Goal: Task Accomplishment & Management: Complete application form

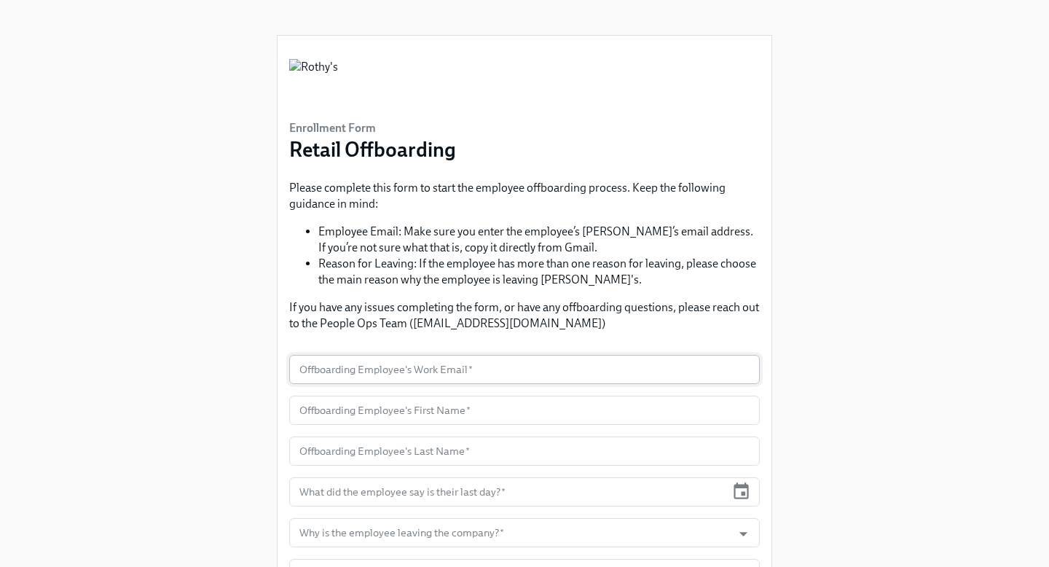
click at [309, 368] on input "text" at bounding box center [524, 369] width 471 height 29
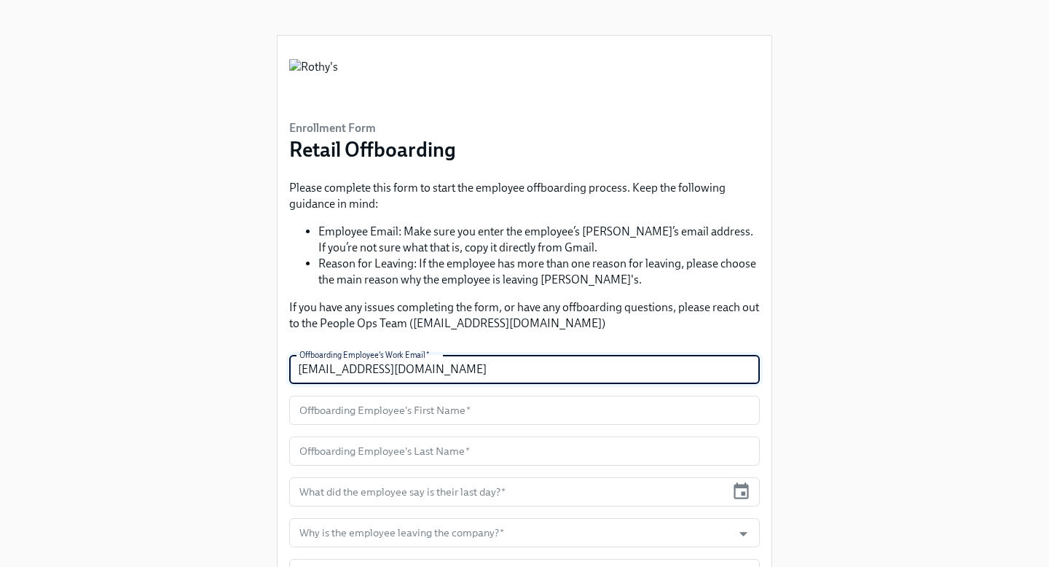
type input "[EMAIL_ADDRESS][DOMAIN_NAME]"
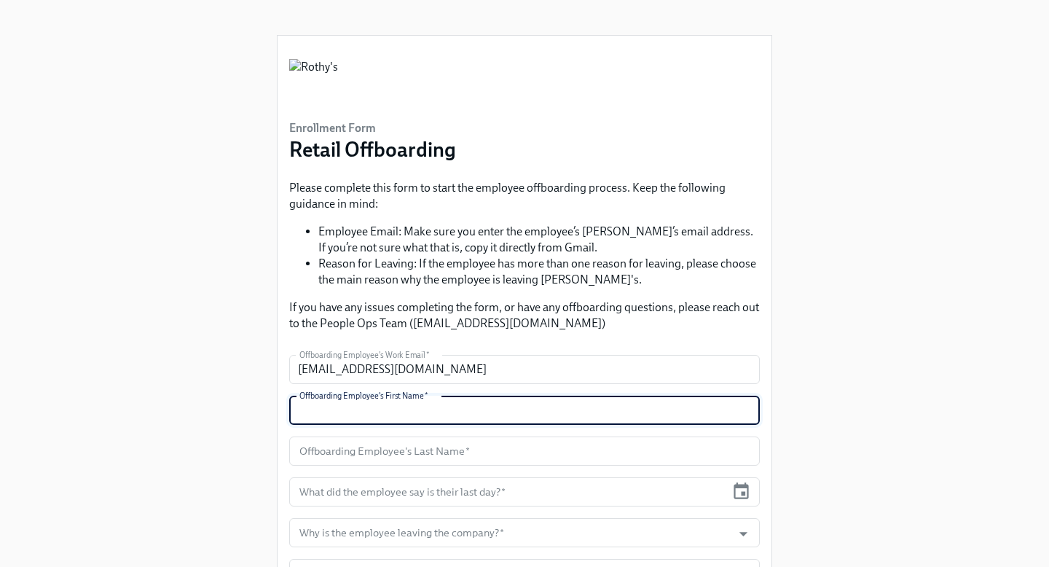
click at [314, 405] on input "text" at bounding box center [524, 410] width 471 height 29
type input "Alyssa"
click at [302, 452] on input "text" at bounding box center [524, 450] width 471 height 29
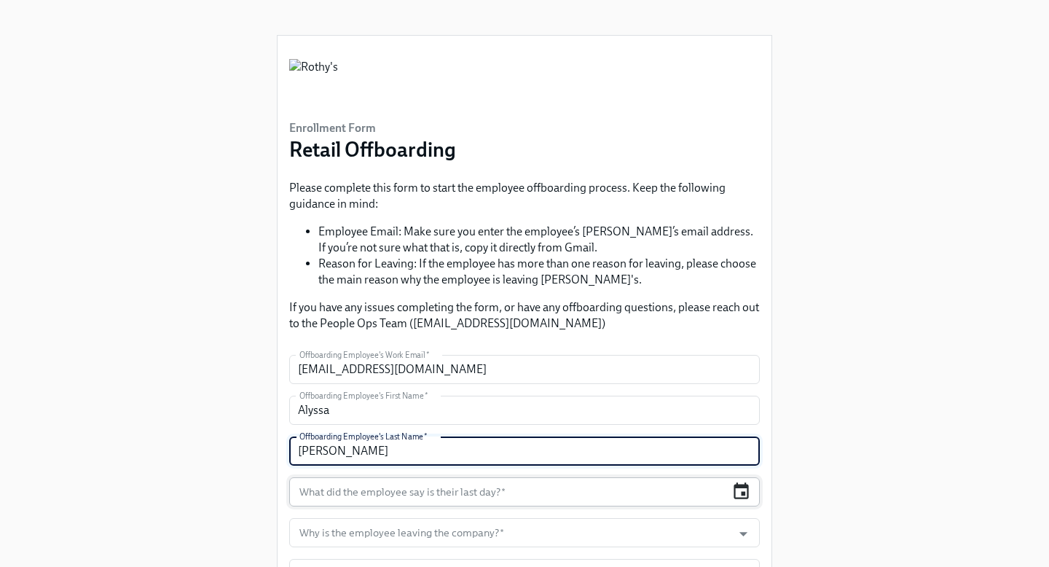
type input "[PERSON_NAME]"
click at [743, 498] on icon "button" at bounding box center [741, 490] width 15 height 17
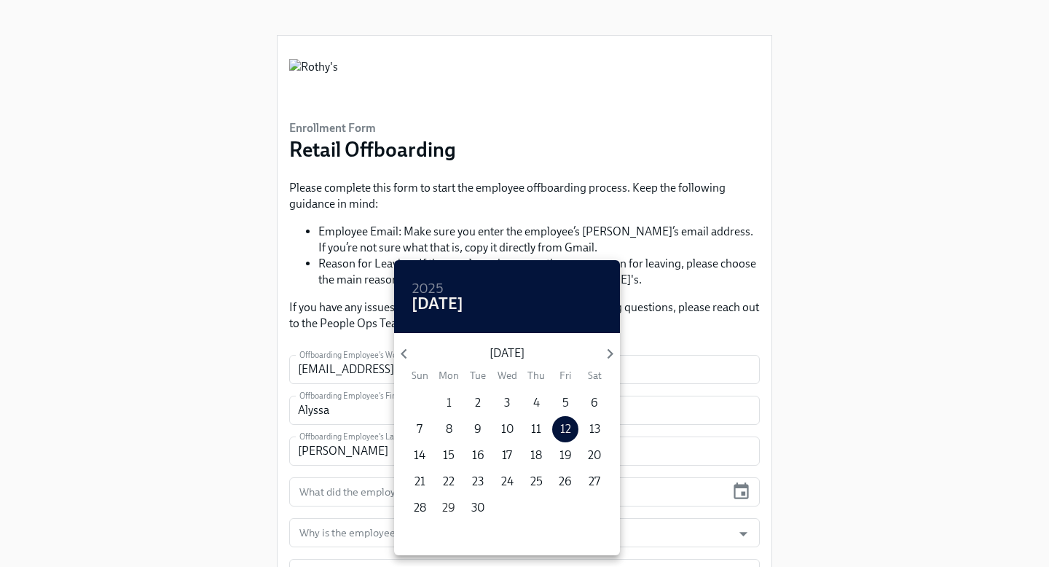
click at [447, 507] on p "29" at bounding box center [448, 508] width 13 height 16
type input "[DATE]"
click at [933, 459] on div at bounding box center [524, 283] width 1049 height 567
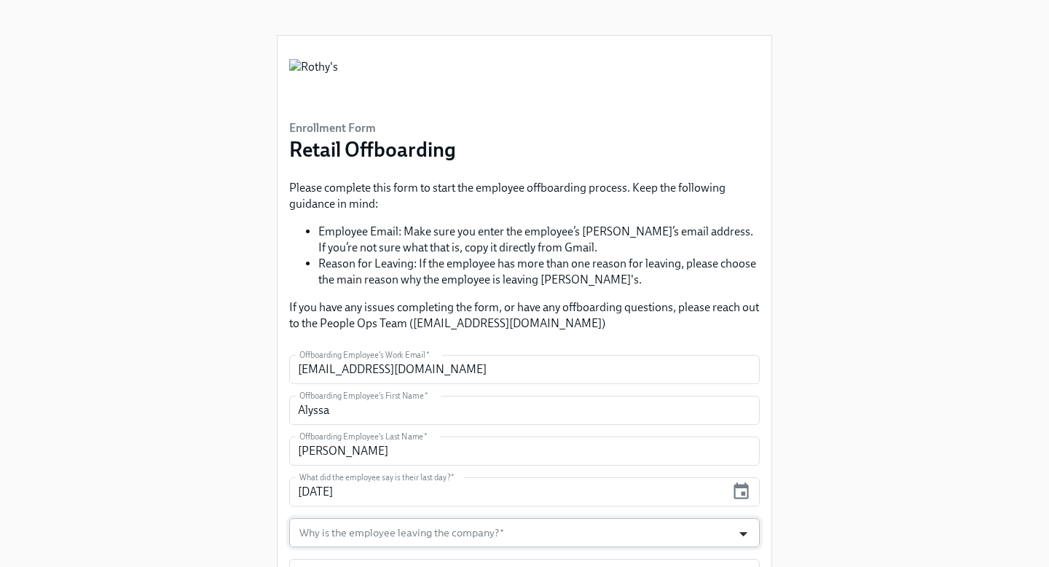
click at [743, 530] on icon "Open" at bounding box center [744, 534] width 20 height 20
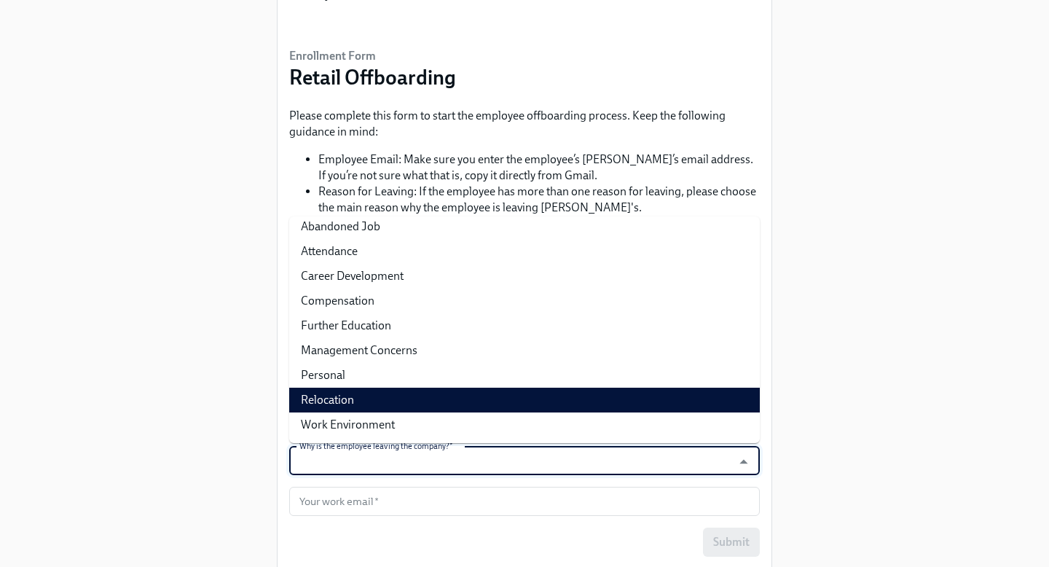
scroll to position [73, 0]
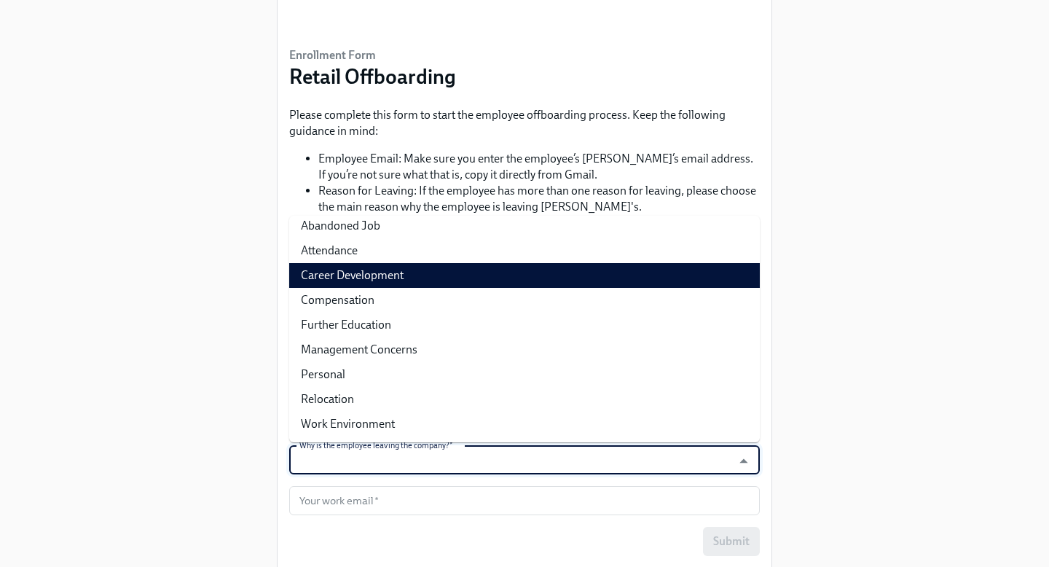
click at [596, 276] on li "Career Development" at bounding box center [524, 275] width 471 height 25
type input "Career Development"
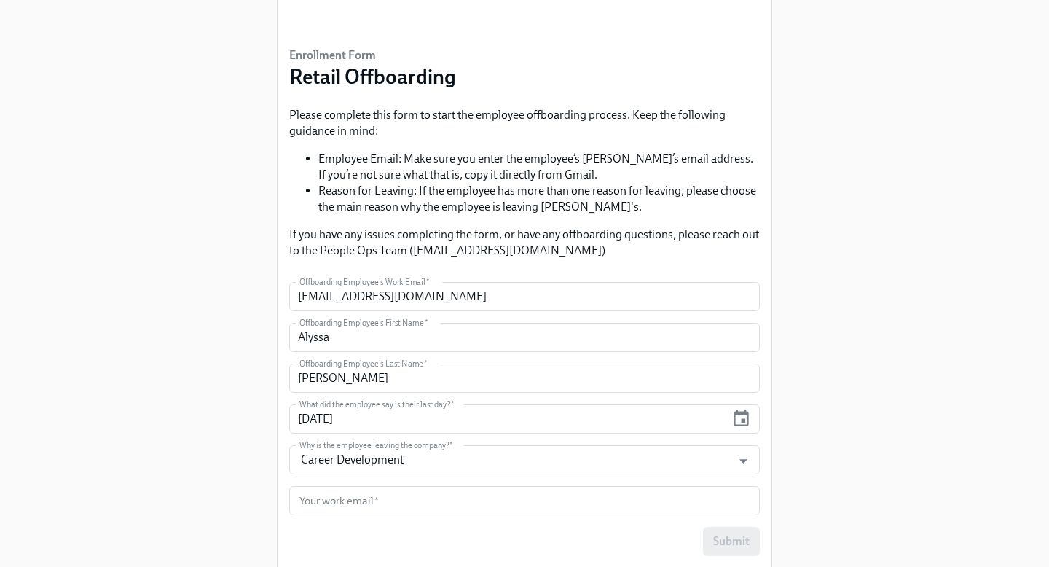
click at [870, 420] on div "Enrollment Form Retail Offboarding Please complete this form to start the emplo…" at bounding box center [524, 253] width 1003 height 653
click at [328, 493] on input "text" at bounding box center [524, 500] width 471 height 29
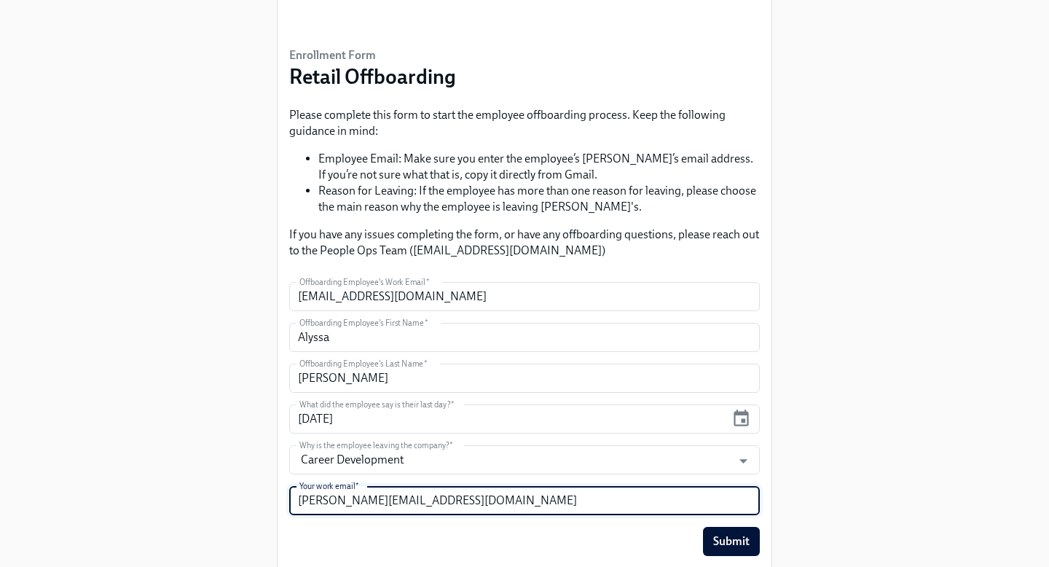
type input "[PERSON_NAME][EMAIL_ADDRESS][DOMAIN_NAME]"
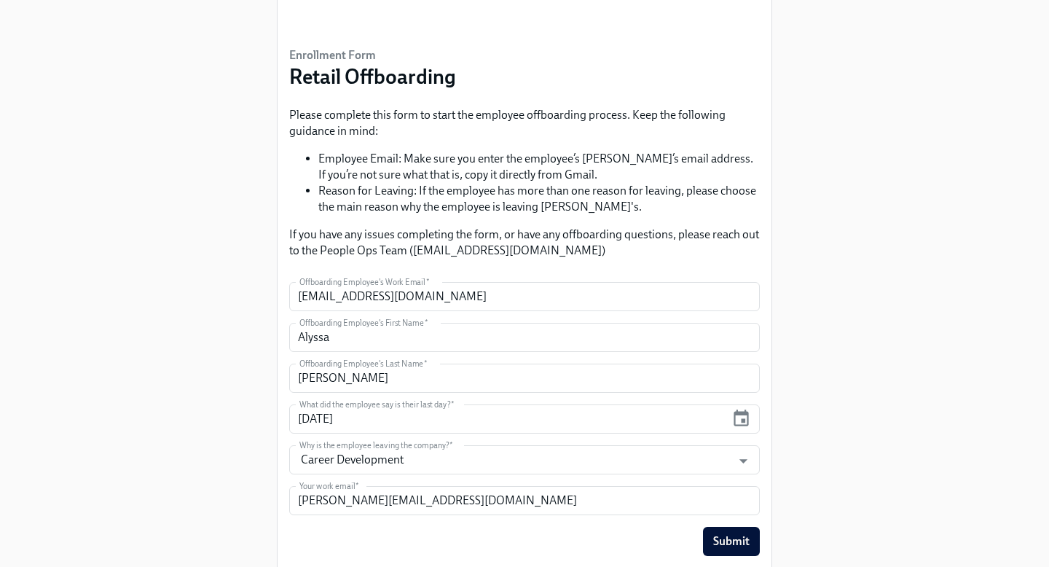
click at [842, 476] on div "Enrollment Form Retail Offboarding Please complete this form to start the emplo…" at bounding box center [524, 253] width 1003 height 653
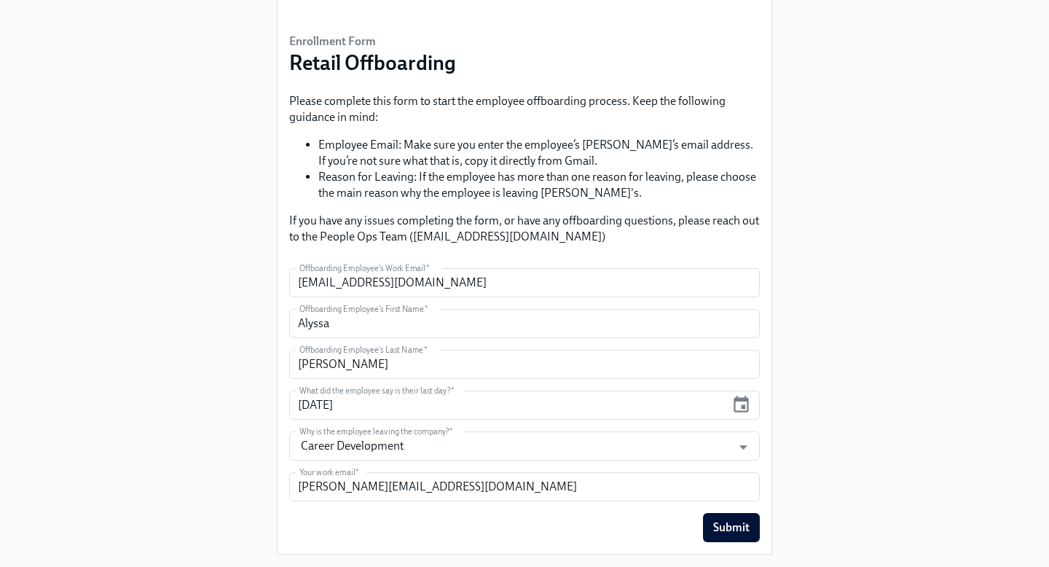
scroll to position [121, 0]
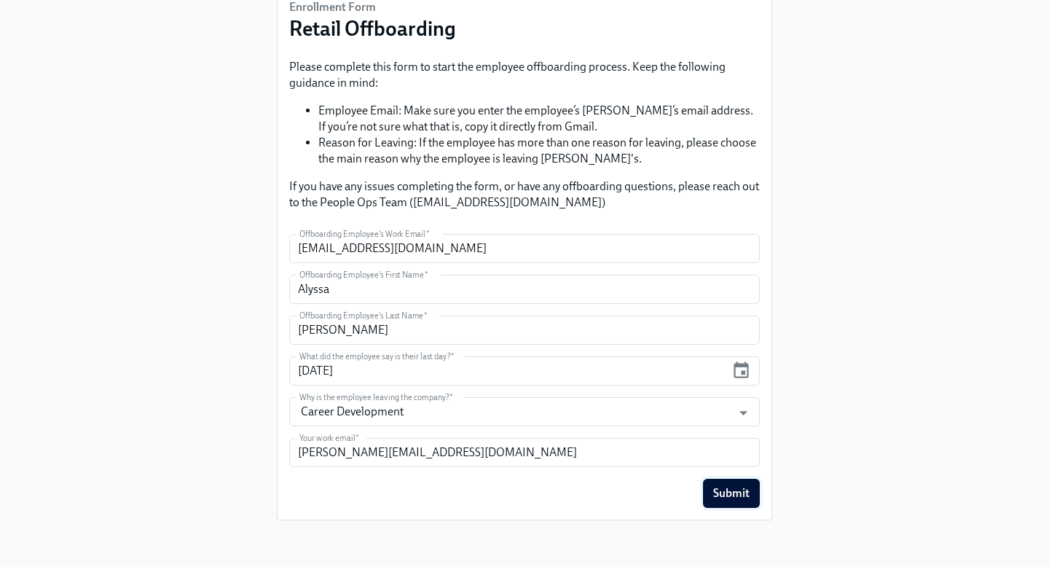
click at [733, 492] on span "Submit" at bounding box center [731, 493] width 36 height 15
